Goal: Find specific page/section: Find specific page/section

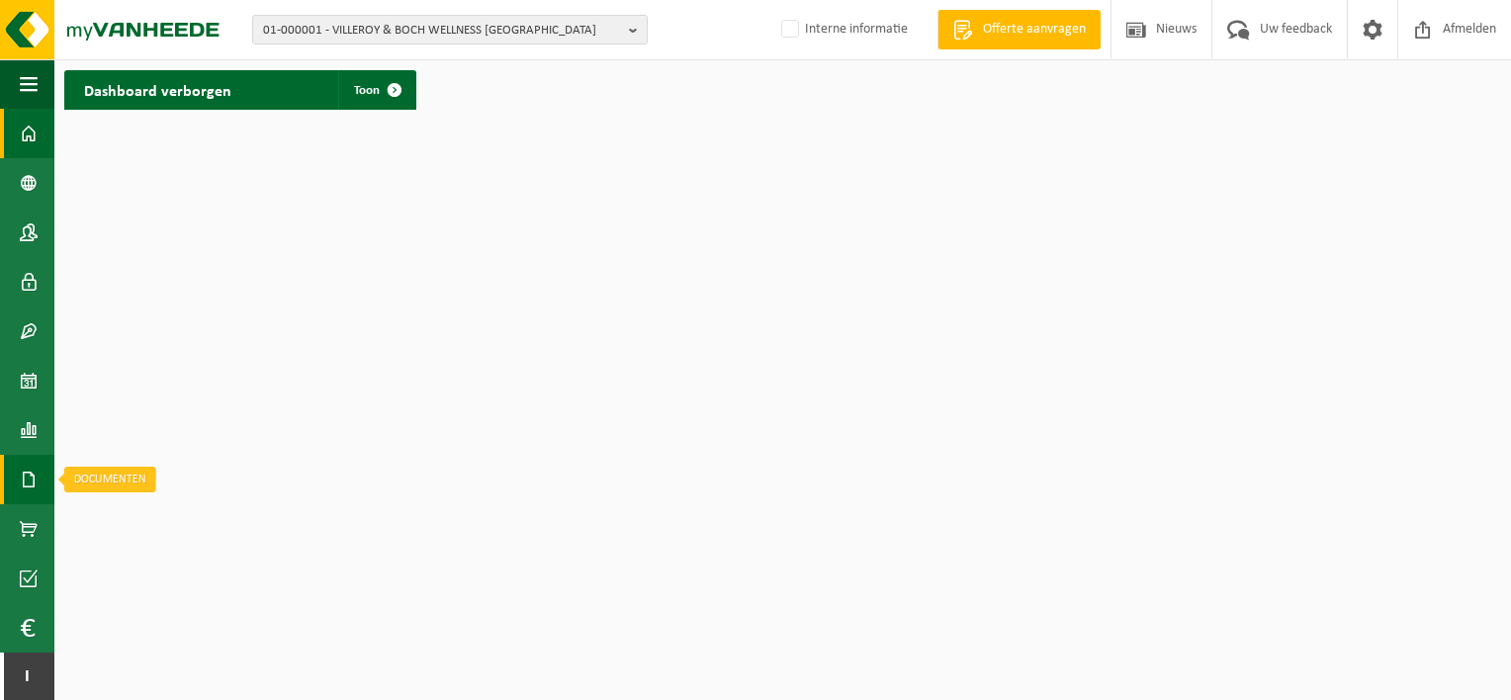
click at [40, 469] on link "Documenten" at bounding box center [27, 479] width 54 height 49
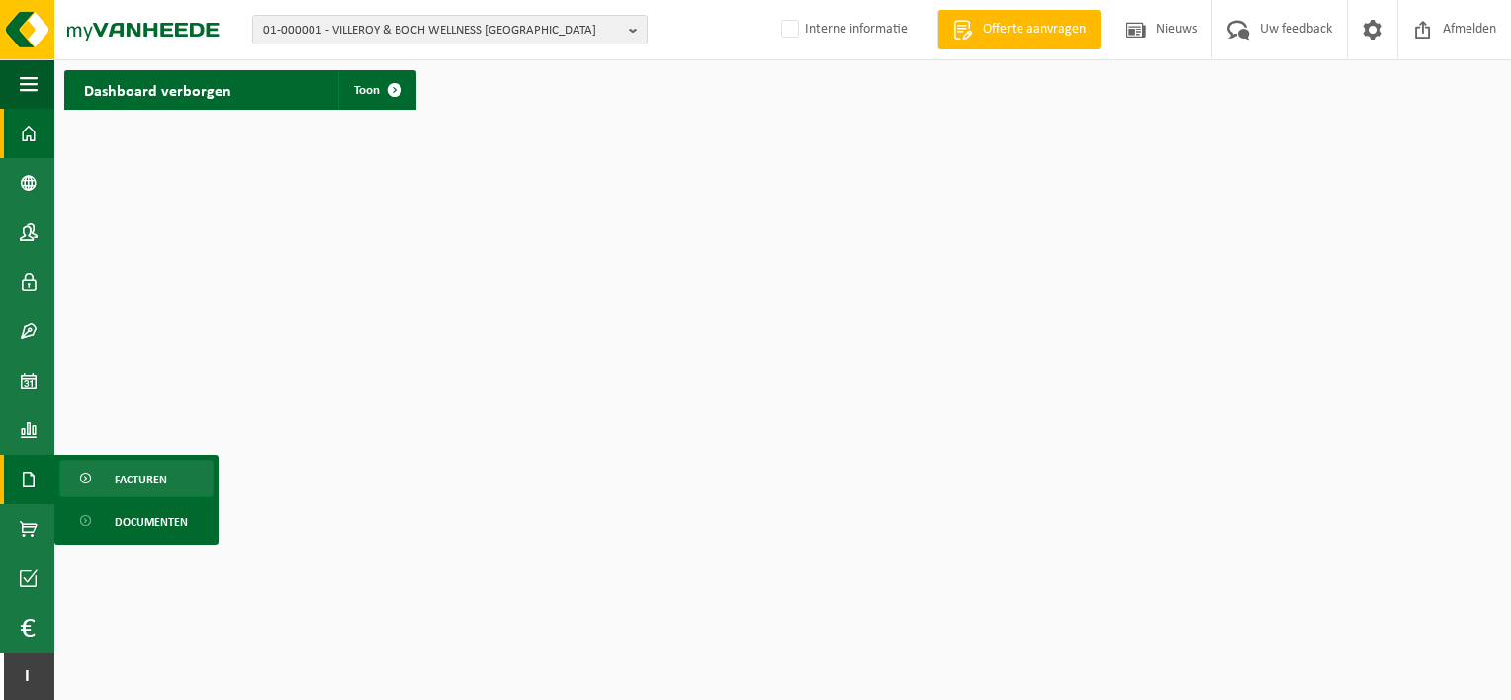
click at [194, 479] on link "Facturen" at bounding box center [136, 479] width 154 height 38
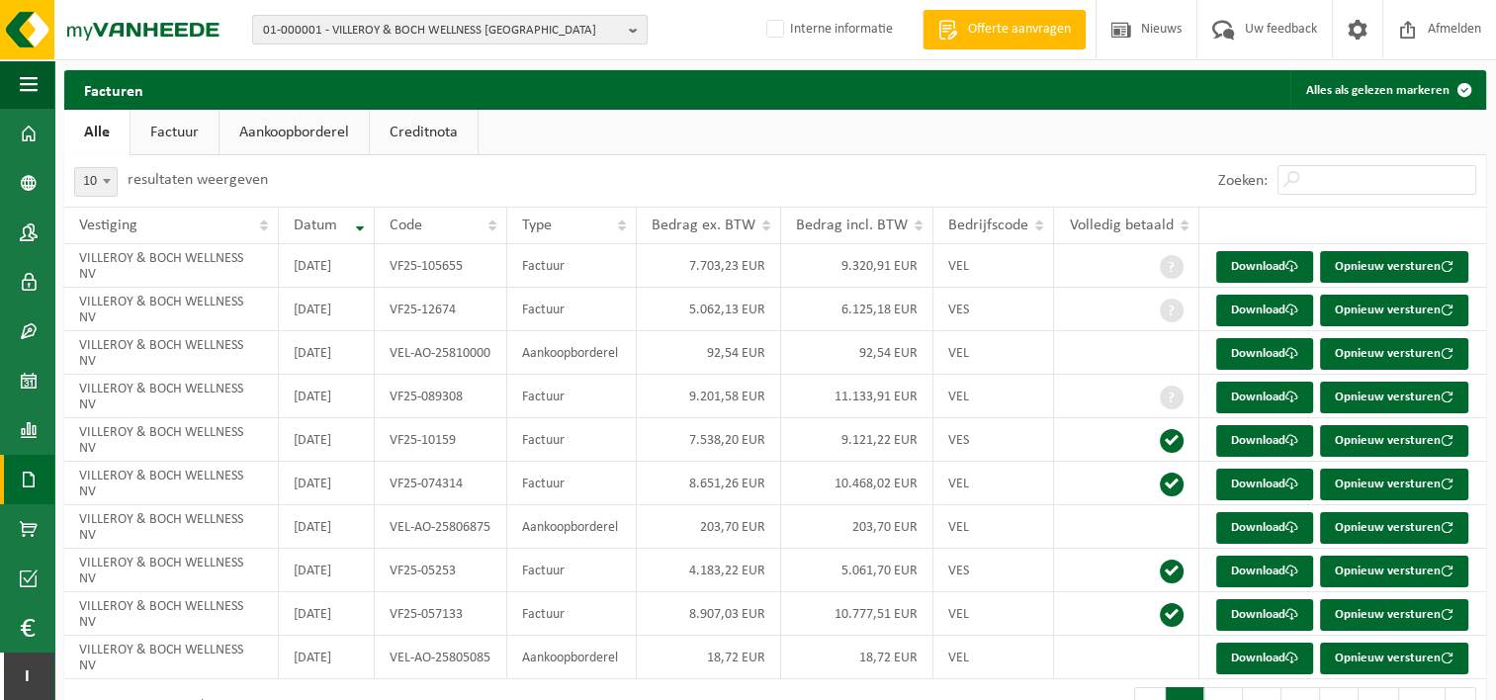
click at [574, 19] on span "01-000001 - VILLEROY & BOCH WELLNESS [GEOGRAPHIC_DATA]" at bounding box center [442, 31] width 358 height 30
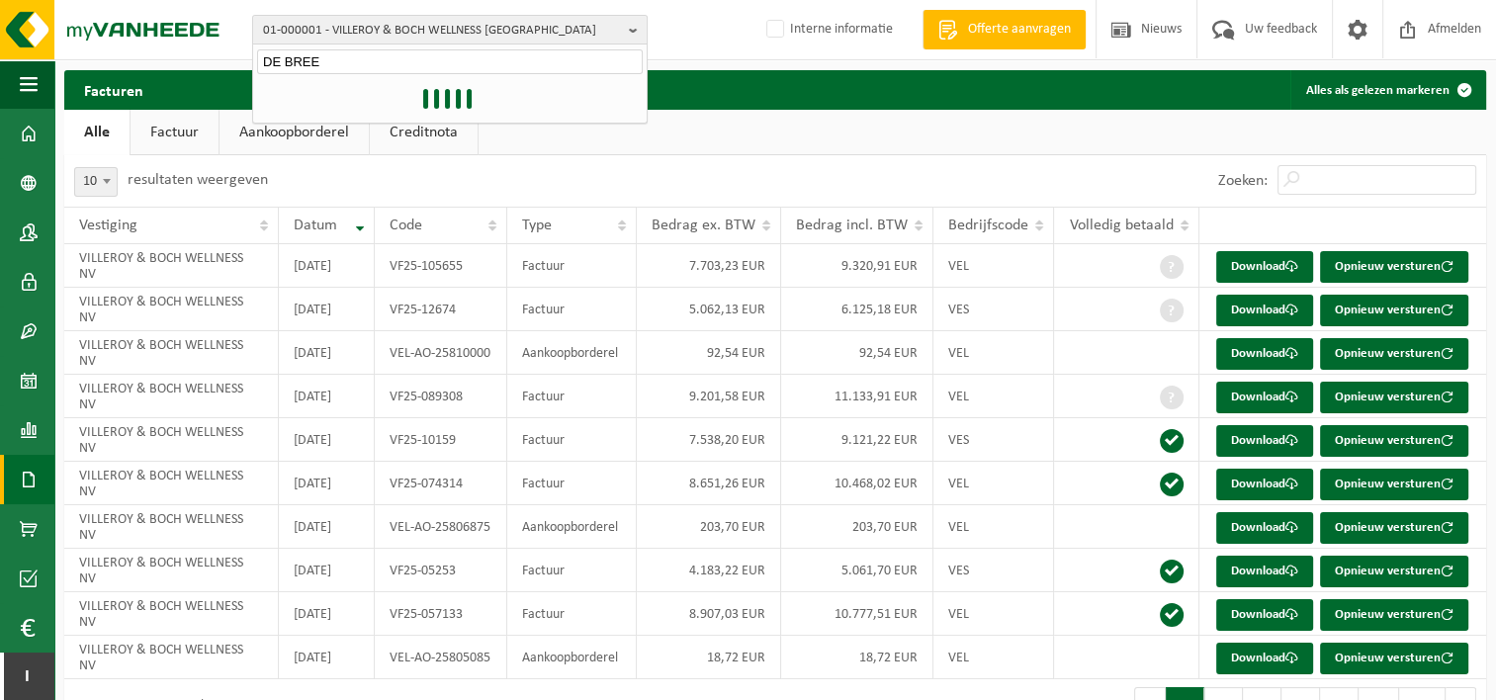
type input "DE BREE"
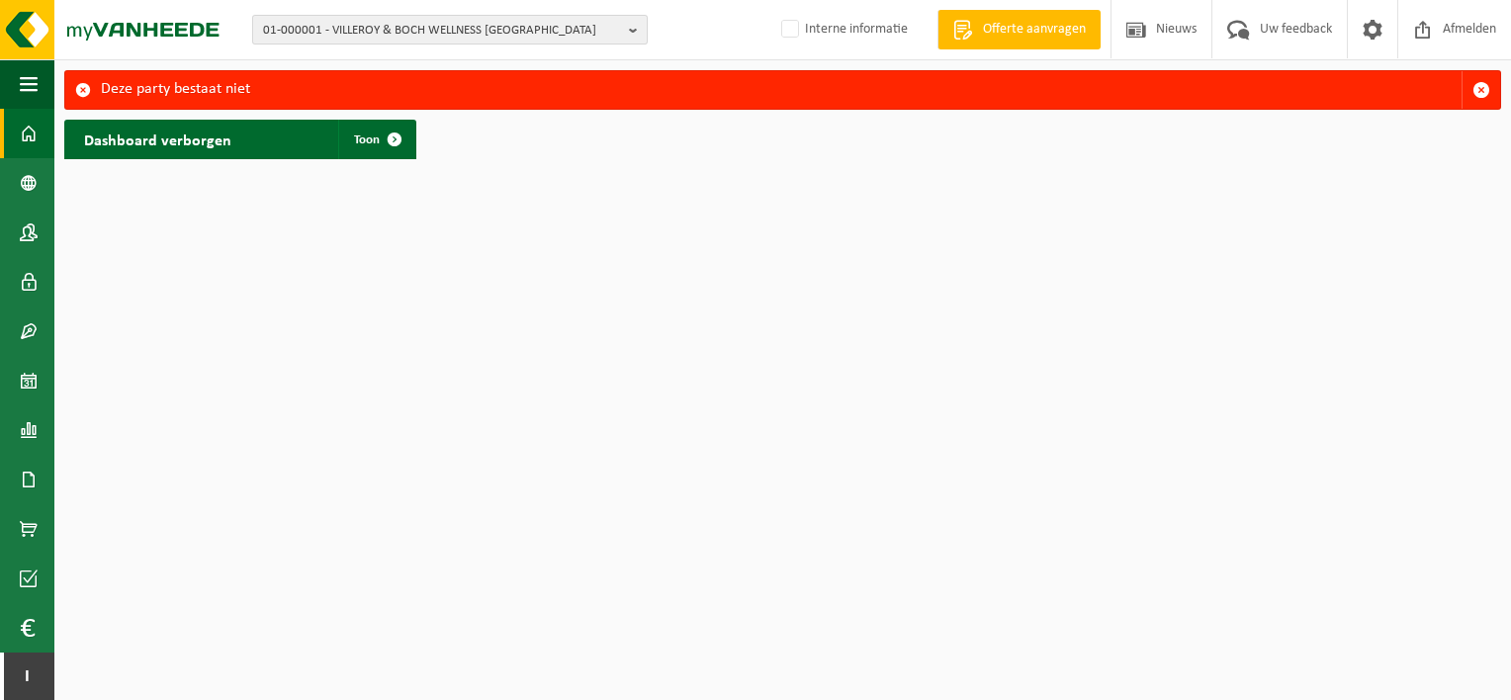
click at [590, 31] on span "01-000001 - VILLEROY & BOCH WELLNESS [GEOGRAPHIC_DATA]" at bounding box center [442, 31] width 358 height 30
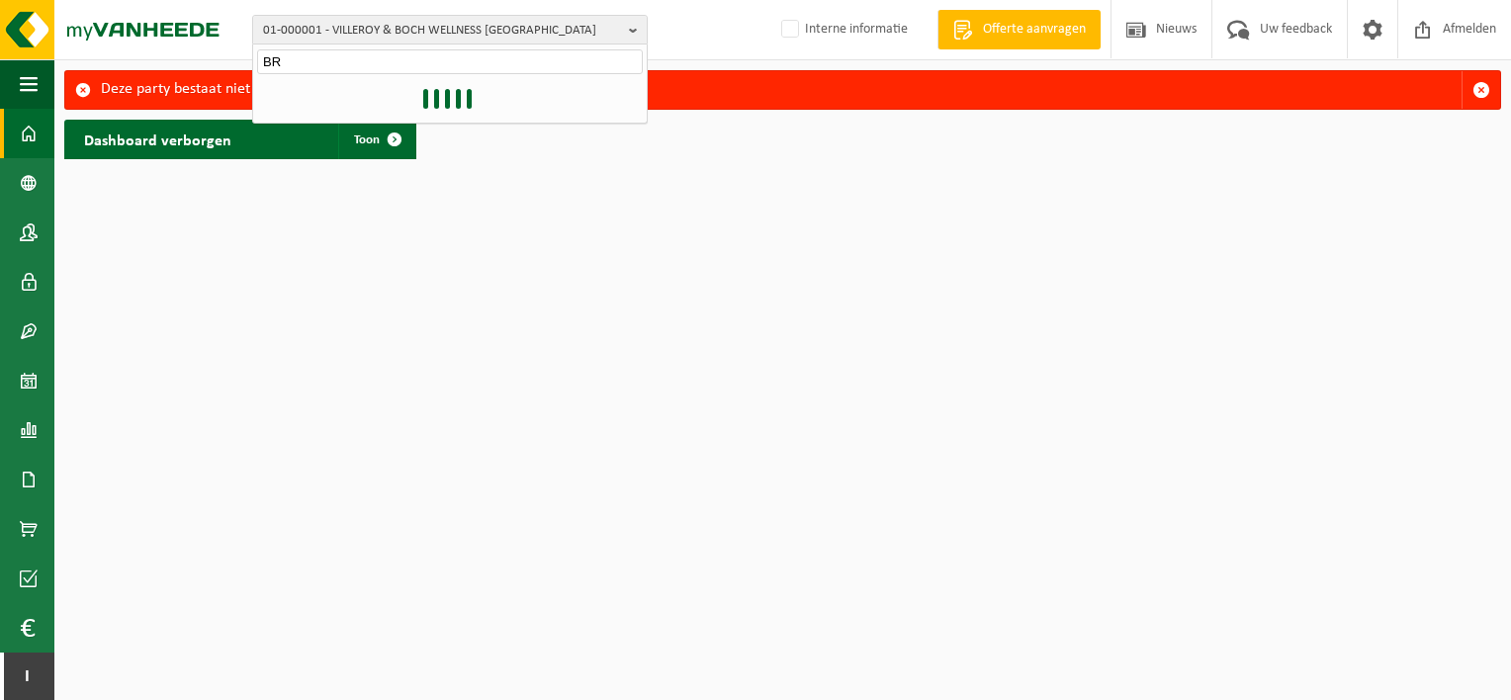
type input "B"
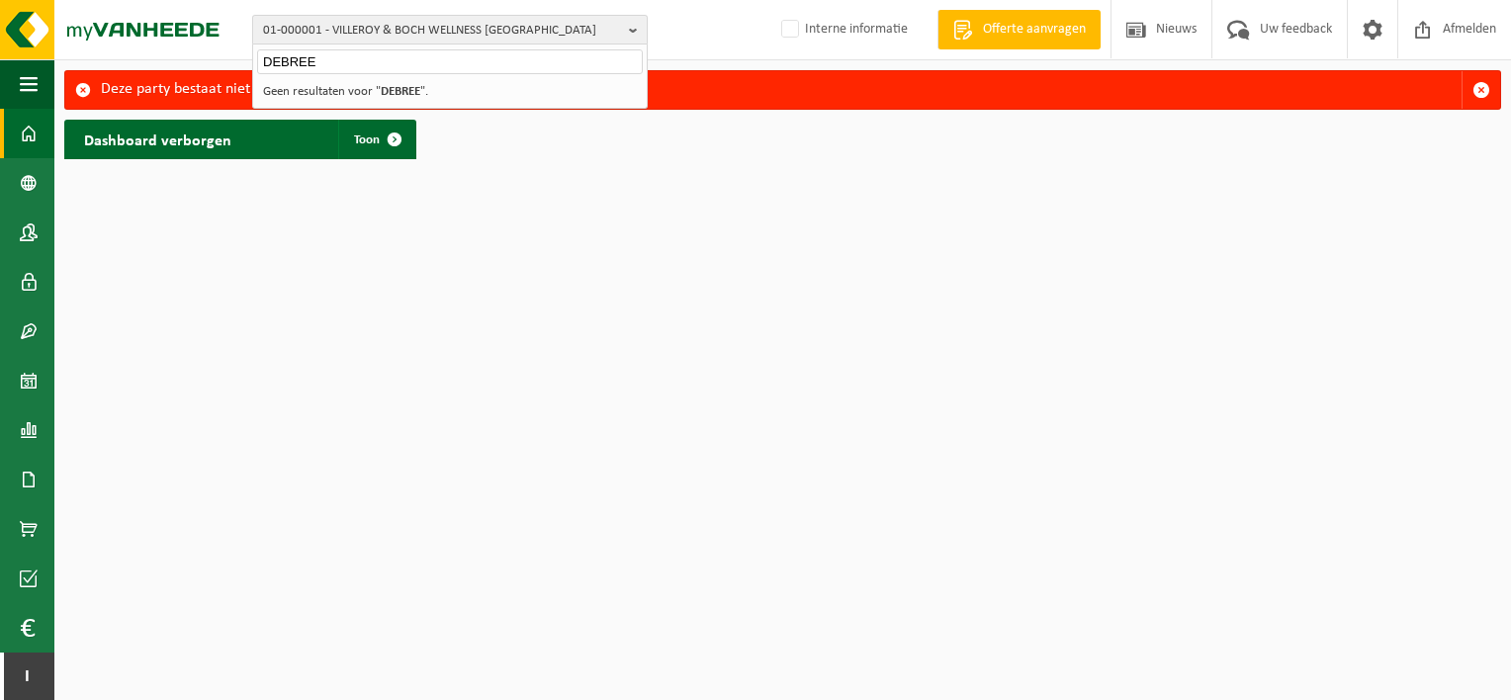
type input "DEBREE"
click at [511, 27] on span "01-000001 - VILLEROY & BOCH WELLNESS [GEOGRAPHIC_DATA]" at bounding box center [442, 31] width 358 height 30
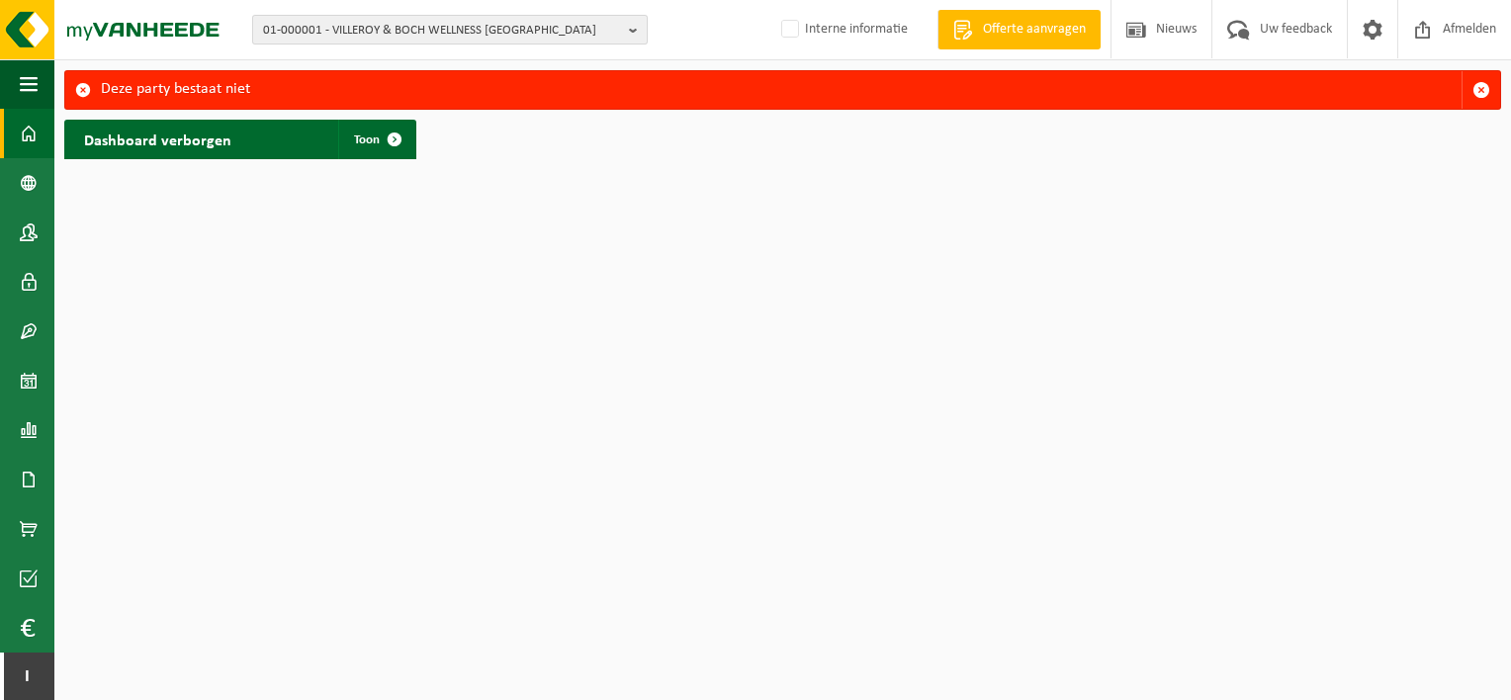
click at [632, 23] on b "button" at bounding box center [638, 30] width 18 height 28
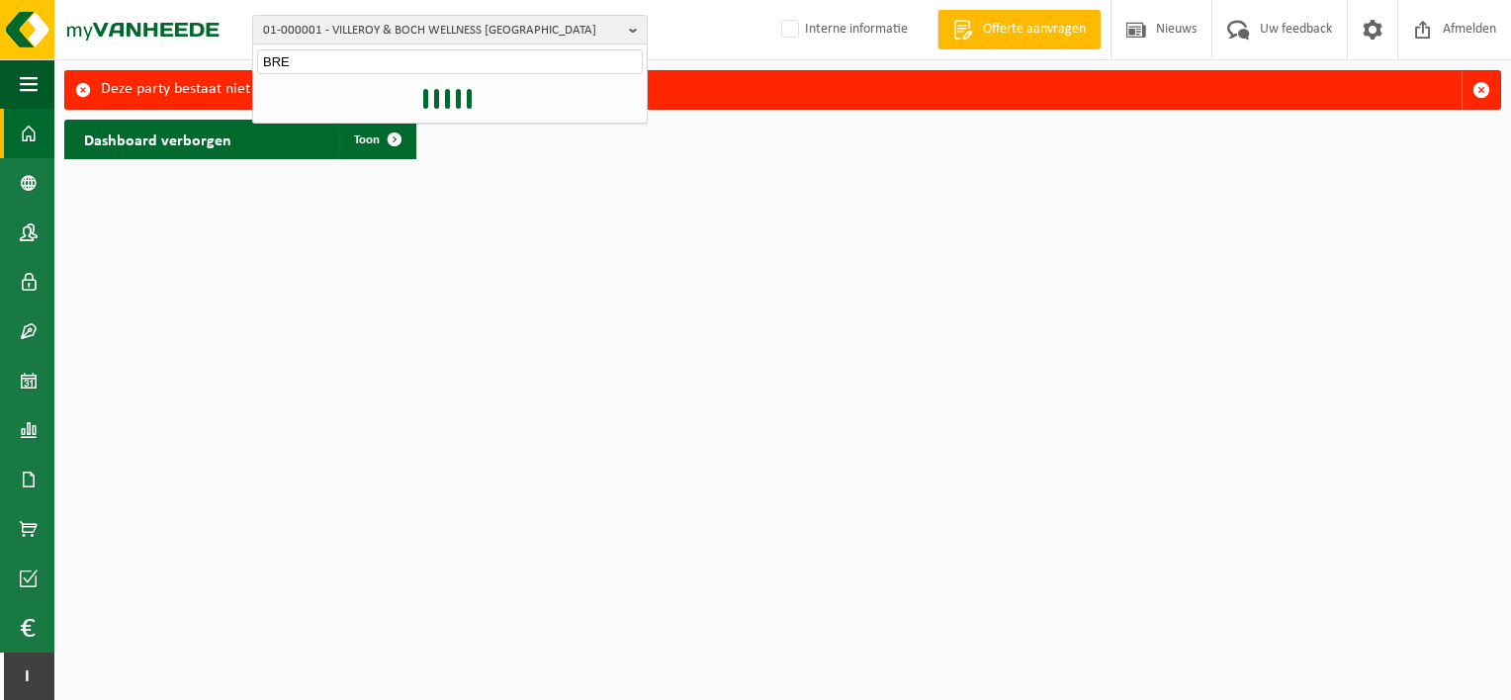
type input "BREE"
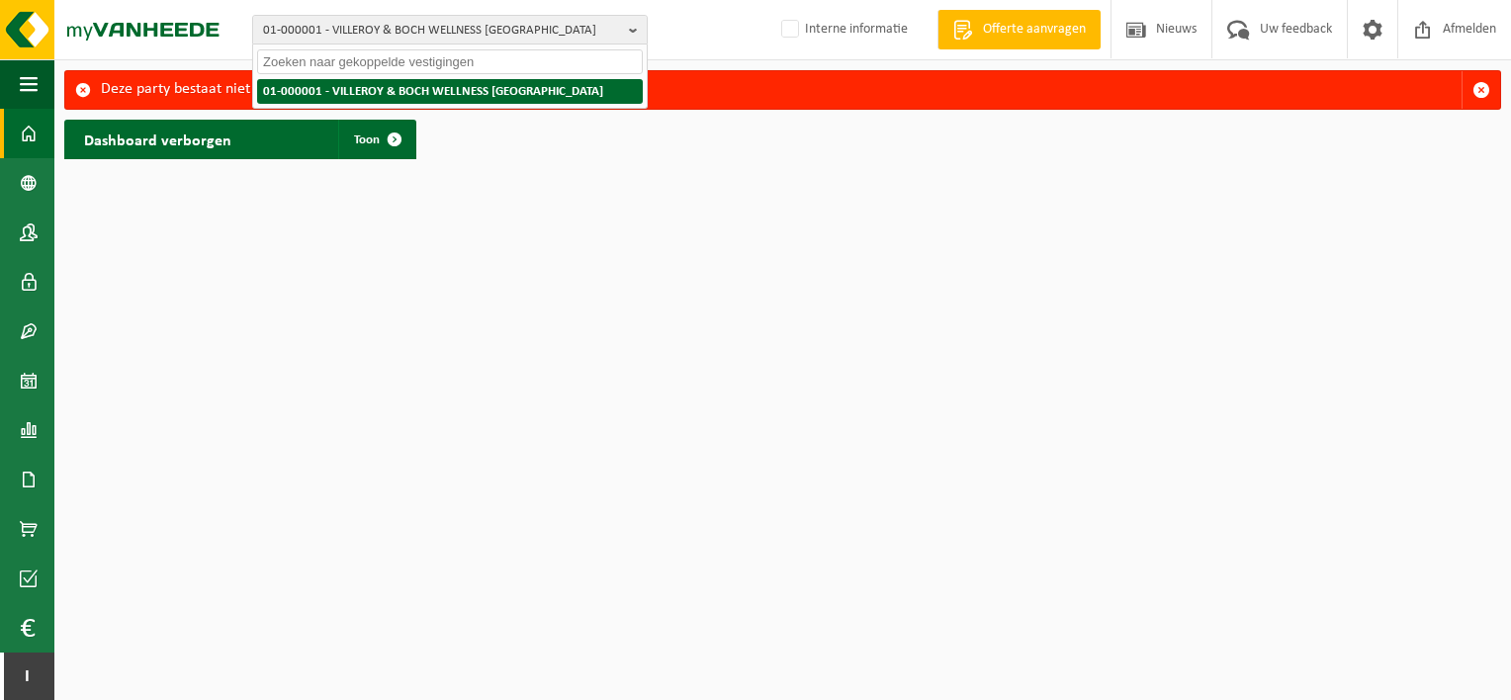
click at [501, 93] on strong "01-000001 - VILLEROY & BOCH WELLNESS [GEOGRAPHIC_DATA]" at bounding box center [433, 91] width 340 height 13
click at [467, 93] on strong "01-000001 - VILLEROY & BOCH WELLNESS [GEOGRAPHIC_DATA]" at bounding box center [433, 91] width 340 height 13
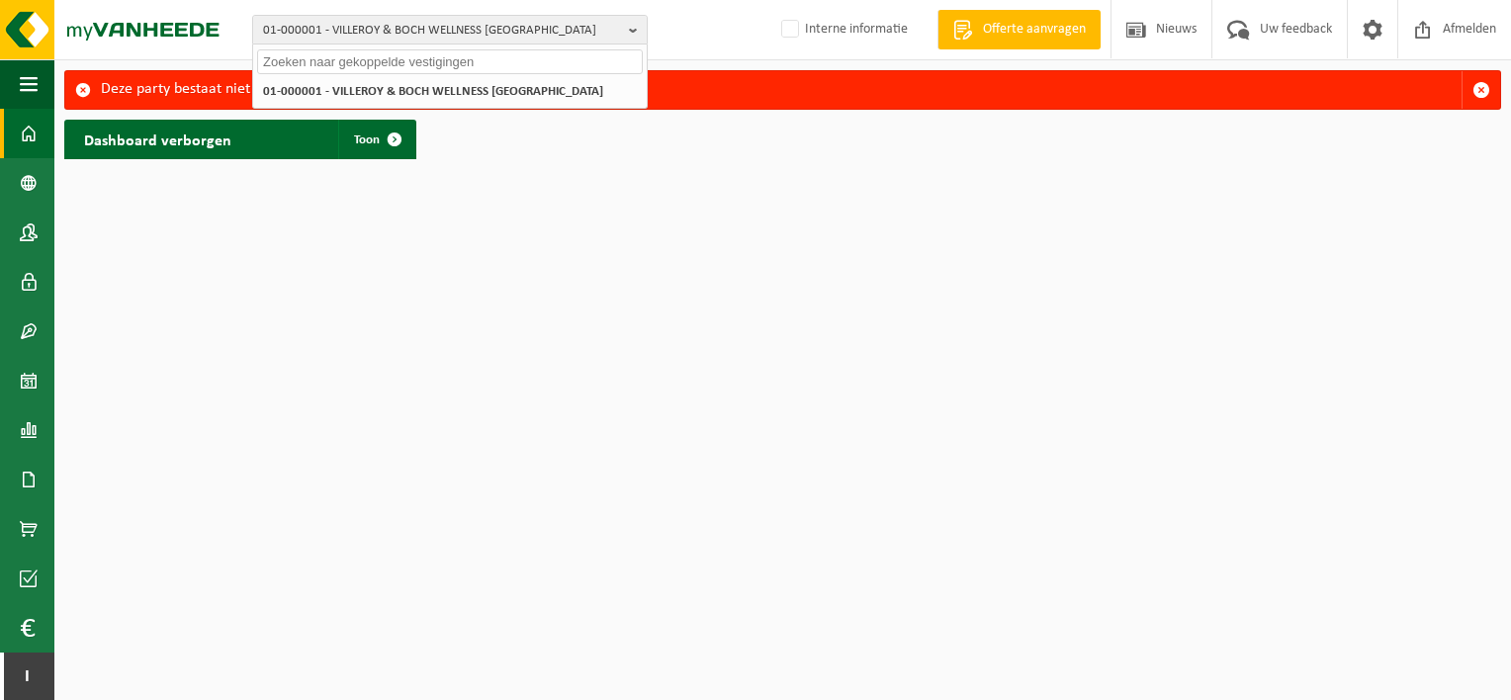
click at [81, 92] on span at bounding box center [83, 90] width 16 height 16
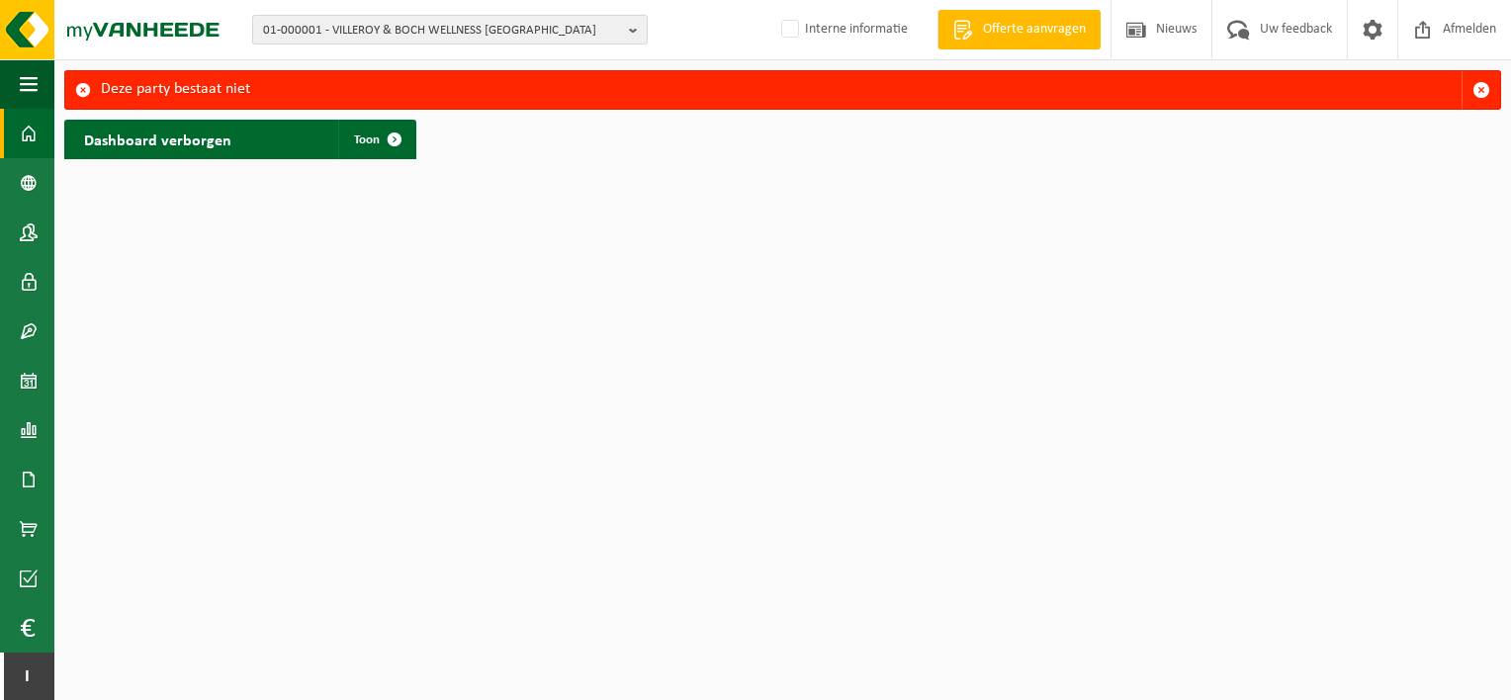
click at [419, 36] on span "01-000001 - VILLEROY & BOCH WELLNESS [GEOGRAPHIC_DATA]" at bounding box center [442, 31] width 358 height 30
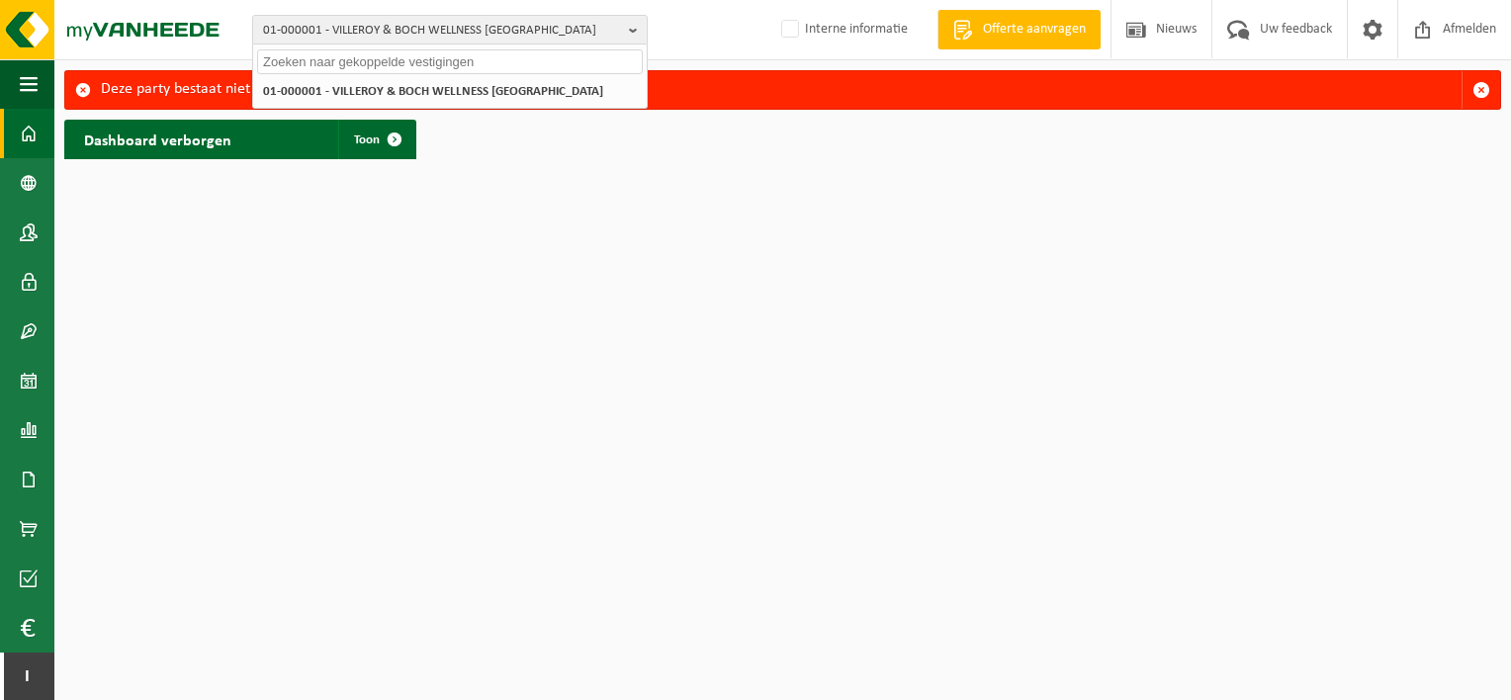
drag, startPoint x: 1021, startPoint y: 244, endPoint x: 945, endPoint y: 205, distance: 85.8
click at [1021, 244] on html "01-000001 - VILLEROY & BOCH WELLNESS NV 01-000001 - VILLEROY & BOCH WELLNESS NV…" at bounding box center [755, 350] width 1511 height 700
